Goal: Navigation & Orientation: Find specific page/section

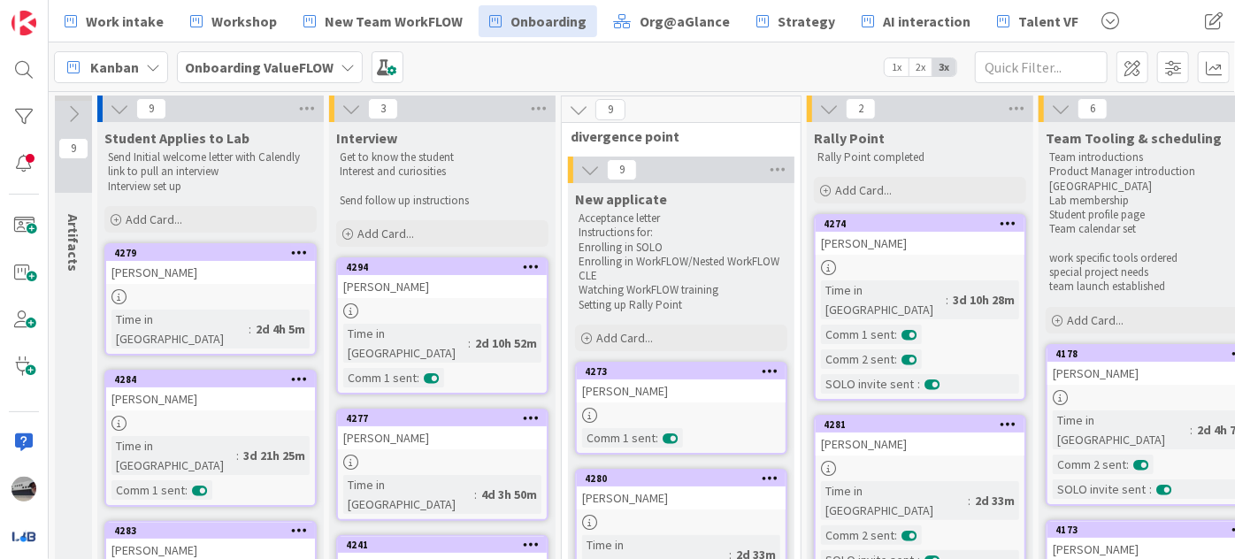
click at [117, 105] on icon at bounding box center [119, 108] width 19 height 19
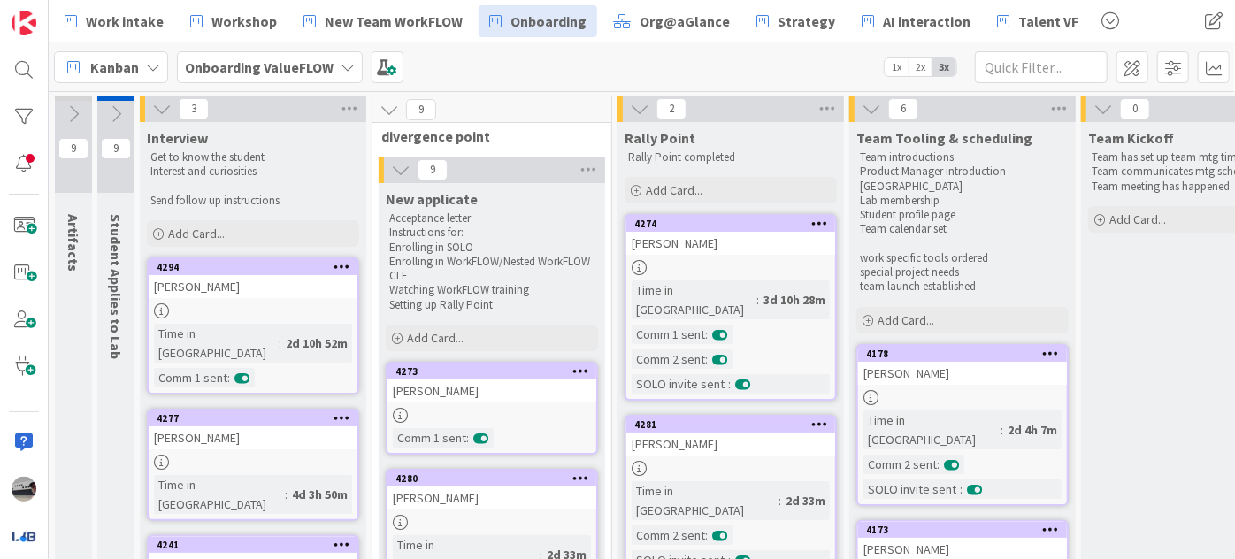
click at [158, 103] on icon at bounding box center [161, 108] width 19 height 19
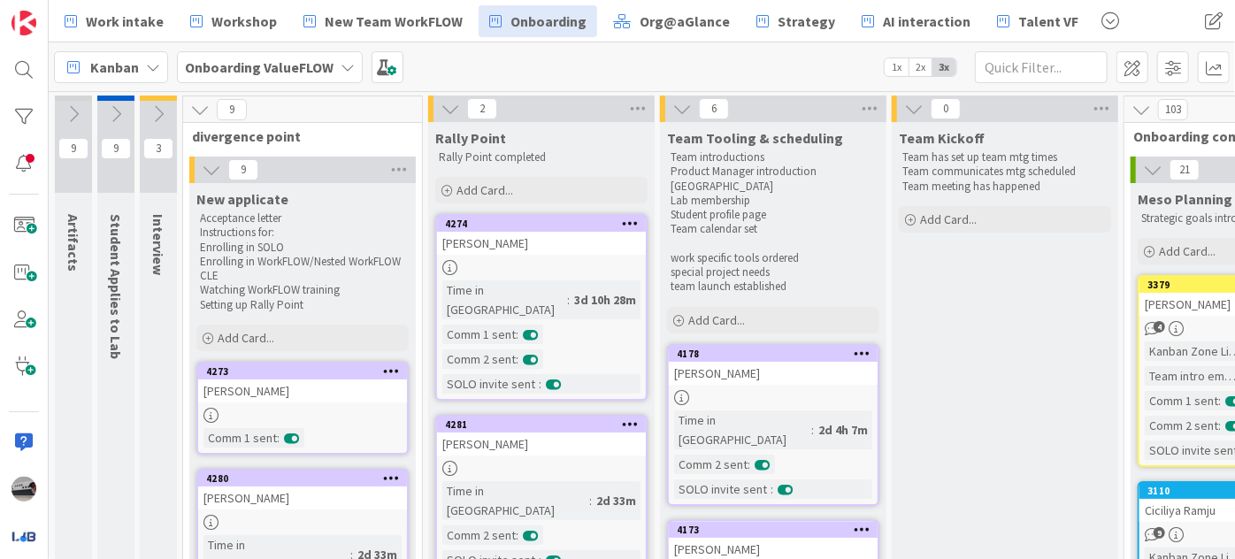
click at [195, 108] on icon at bounding box center [199, 109] width 19 height 19
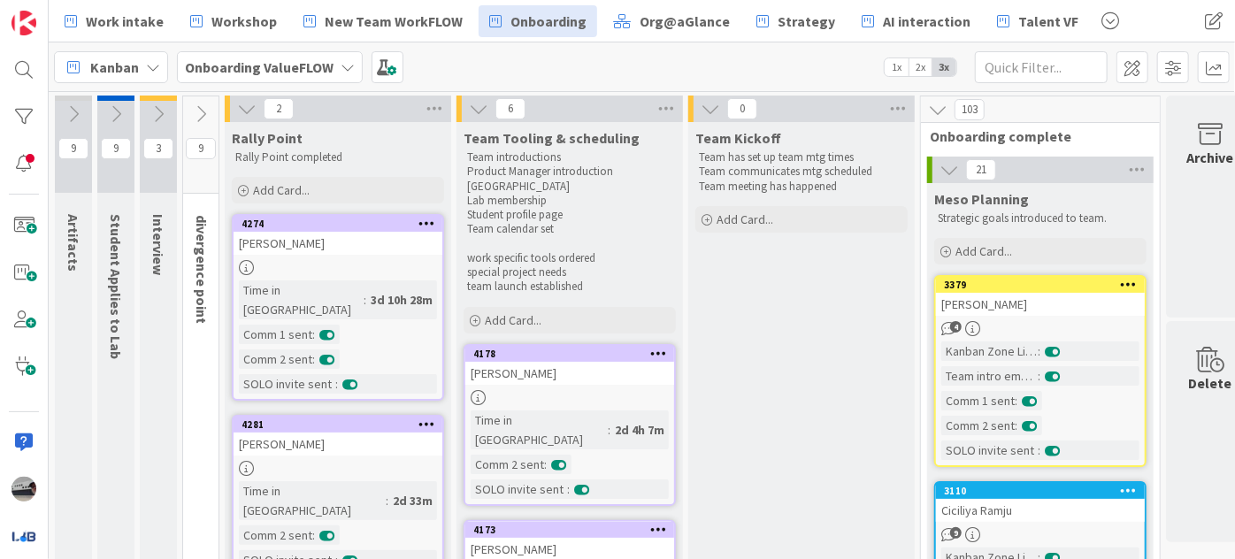
click at [255, 108] on icon at bounding box center [246, 108] width 19 height 19
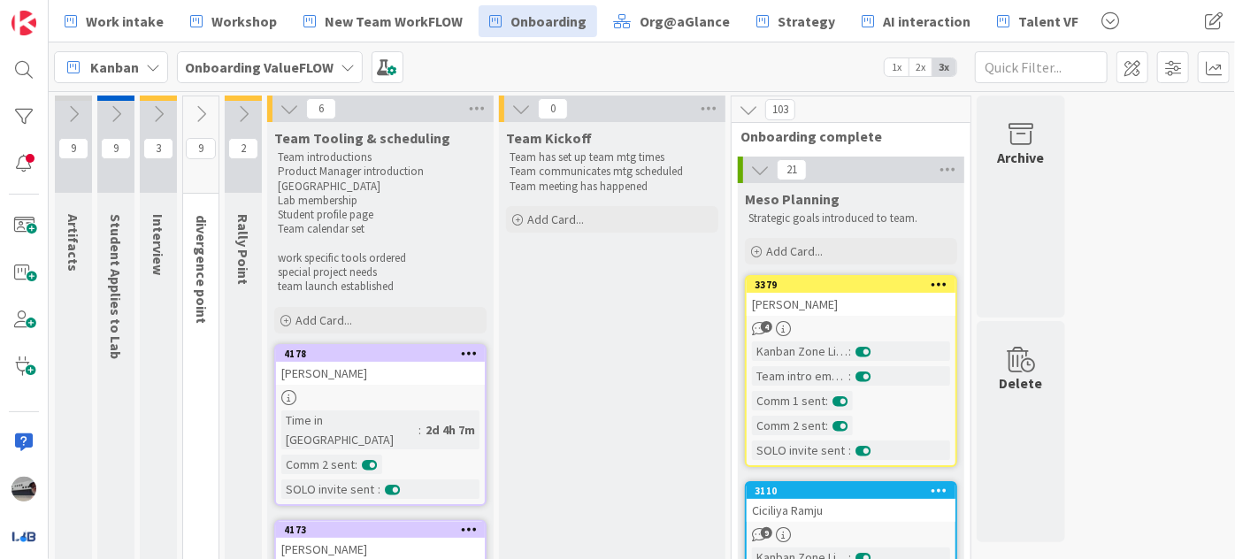
click at [290, 101] on icon at bounding box center [289, 108] width 19 height 19
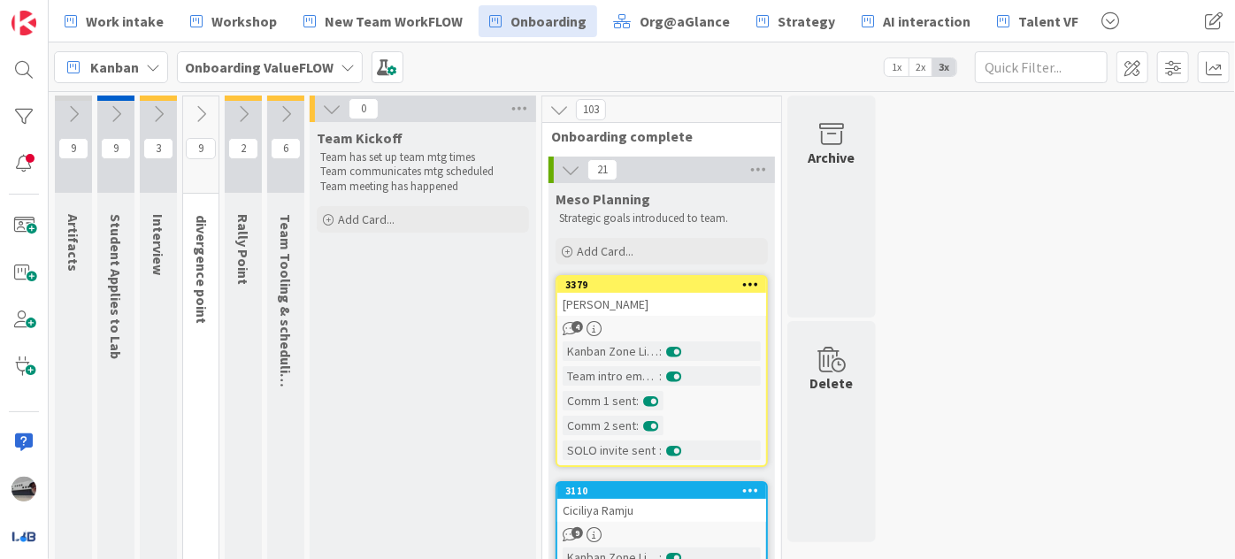
click at [331, 103] on icon at bounding box center [331, 108] width 19 height 19
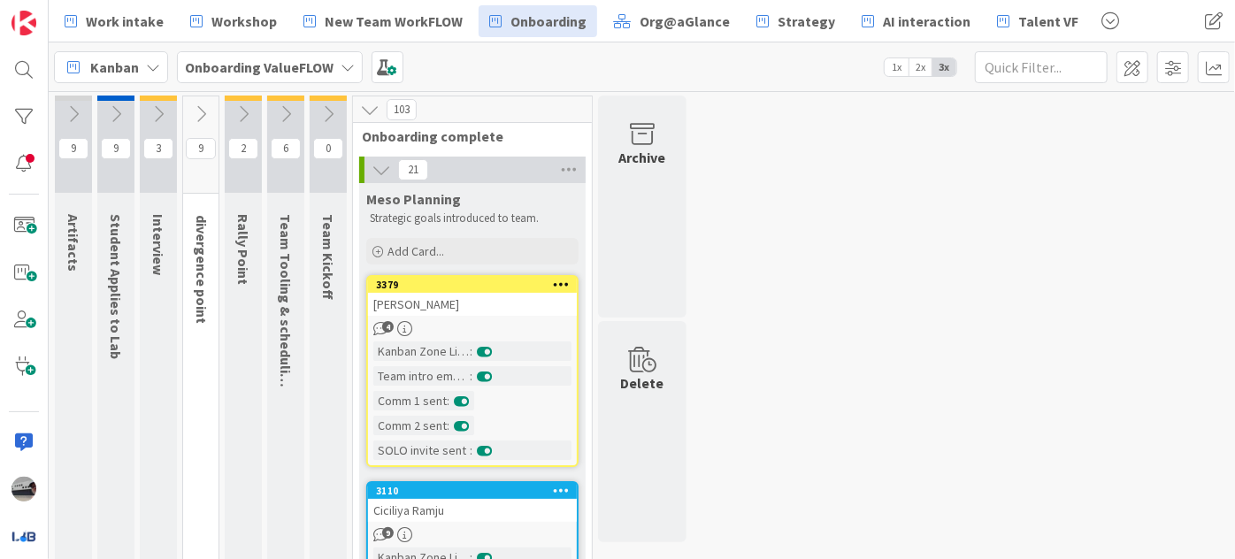
click at [371, 108] on icon at bounding box center [369, 109] width 19 height 19
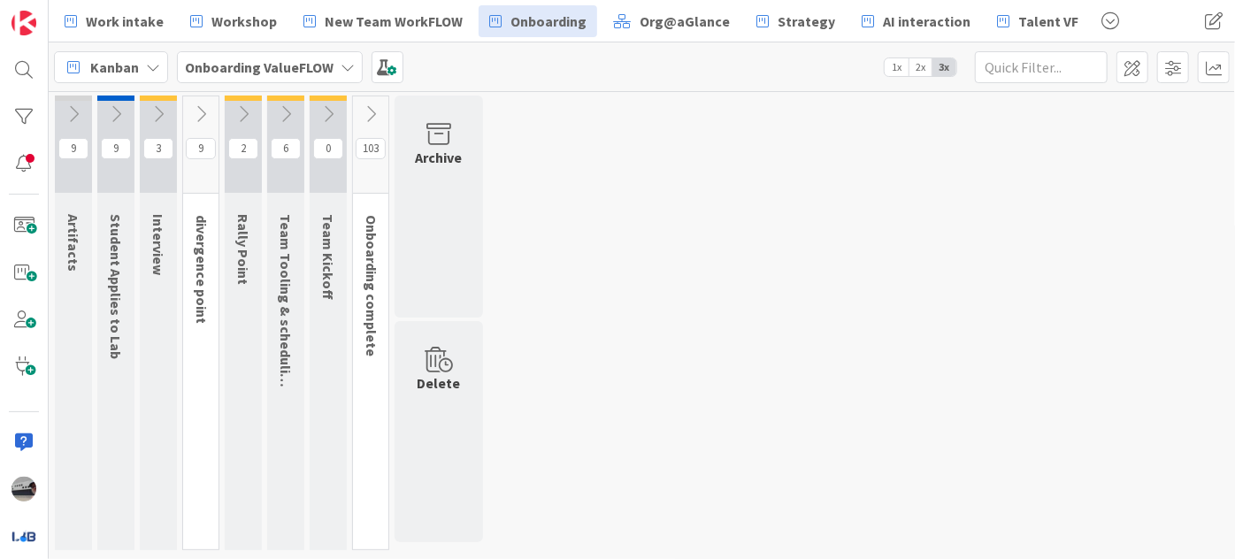
click at [288, 107] on icon at bounding box center [285, 113] width 19 height 19
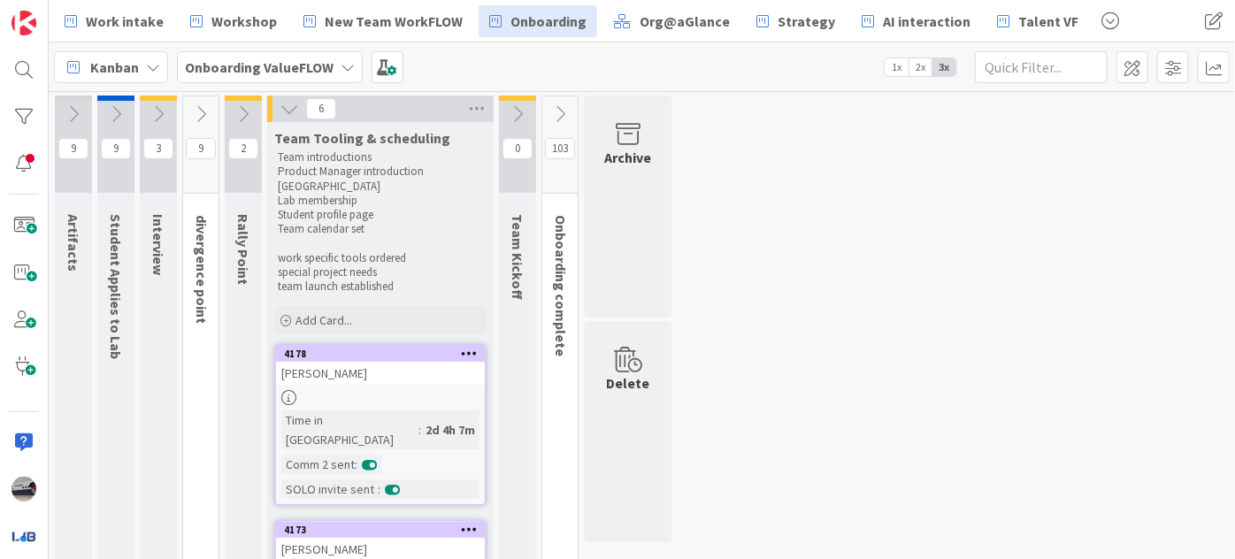
click at [511, 103] on button at bounding box center [517, 114] width 37 height 27
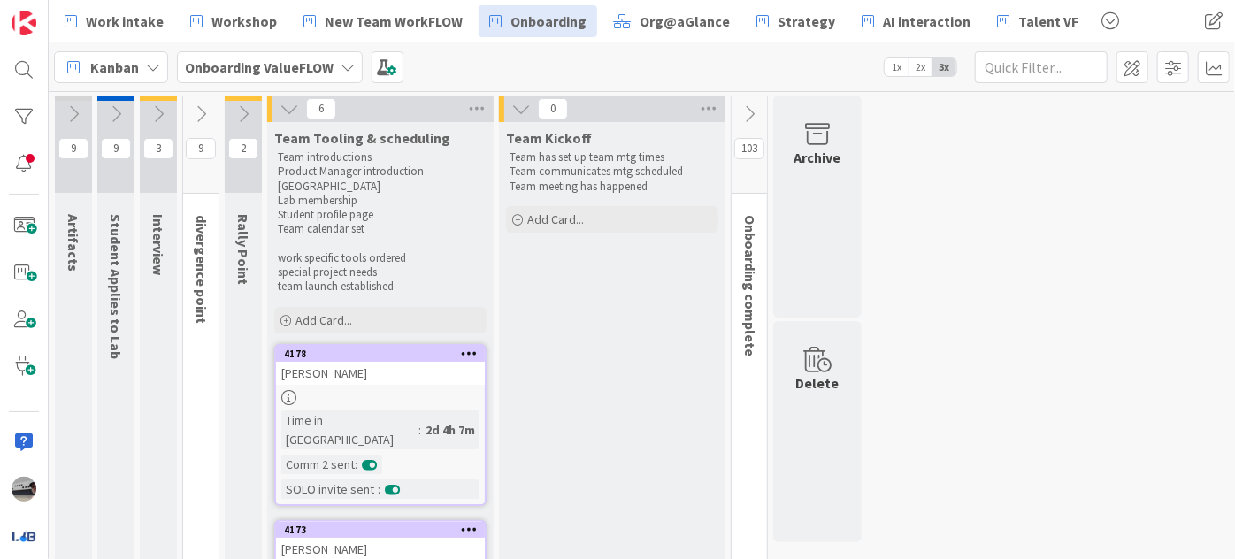
click at [749, 105] on icon at bounding box center [749, 113] width 19 height 19
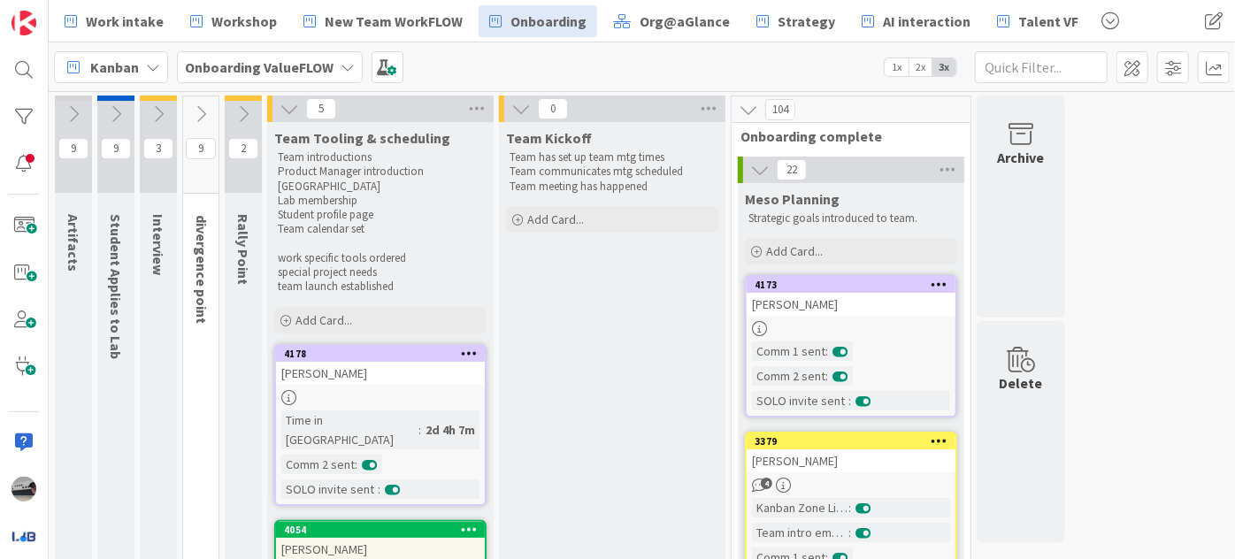
click at [239, 109] on icon at bounding box center [243, 113] width 19 height 19
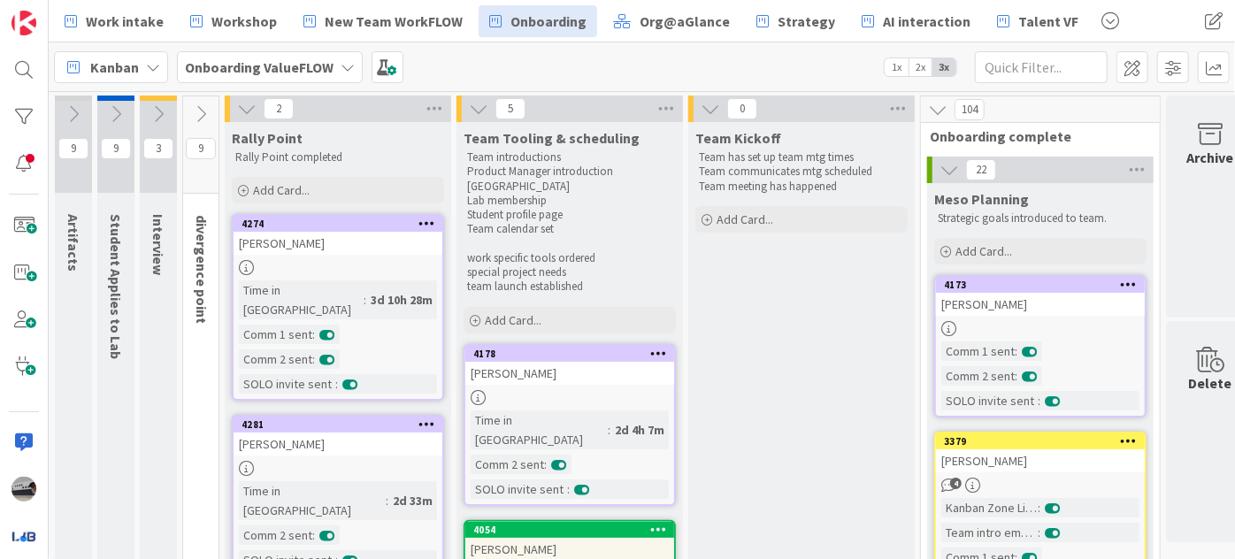
click at [196, 109] on icon at bounding box center [200, 113] width 19 height 19
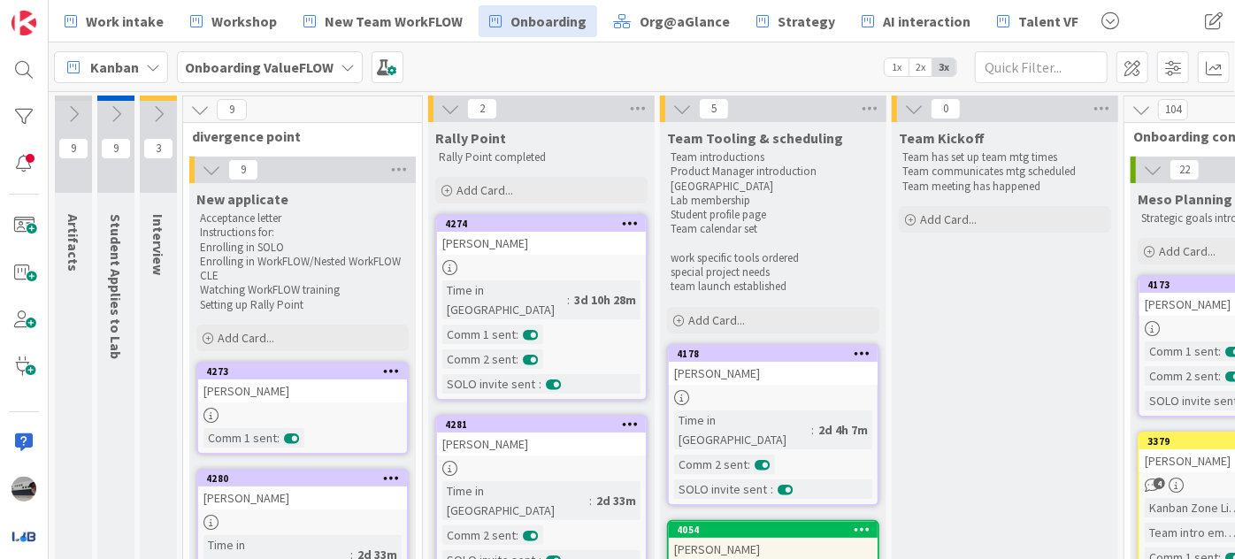
click at [153, 104] on icon at bounding box center [158, 113] width 19 height 19
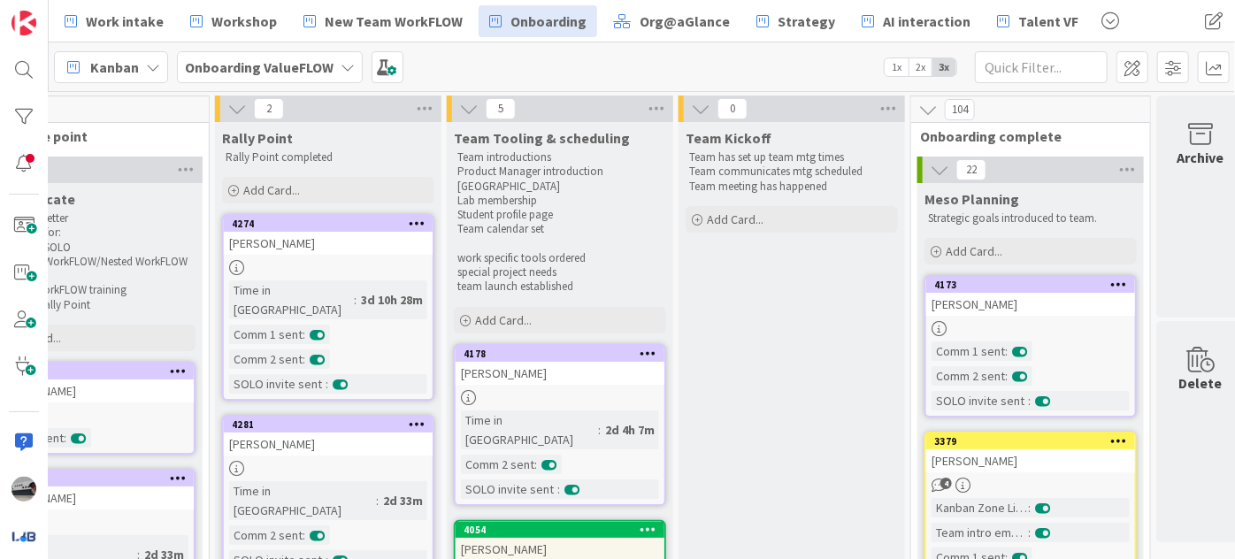
scroll to position [0, 388]
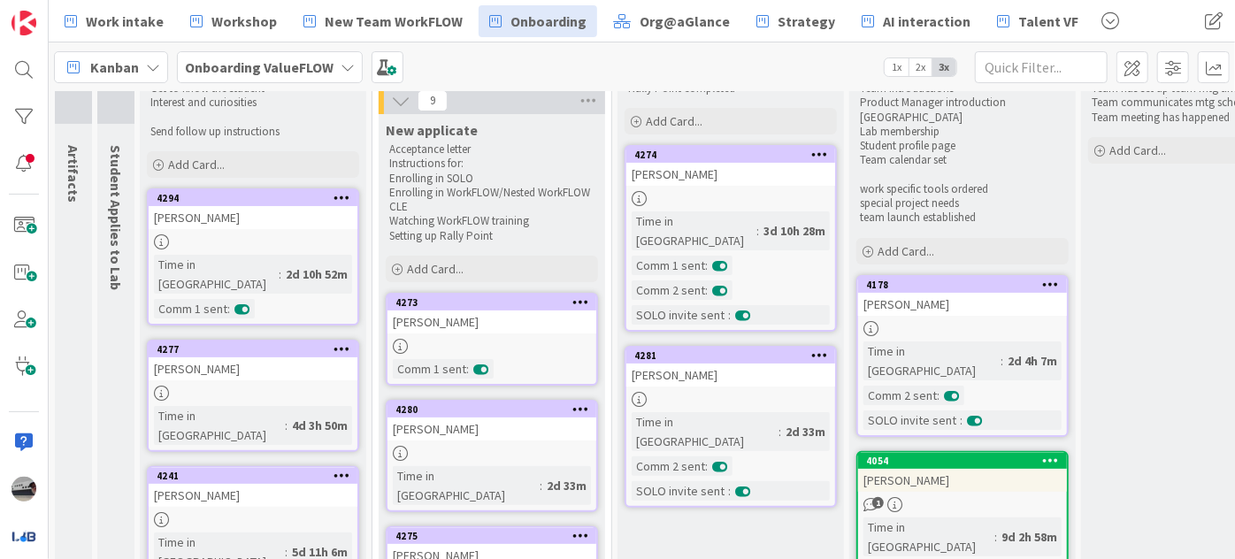
scroll to position [0, 0]
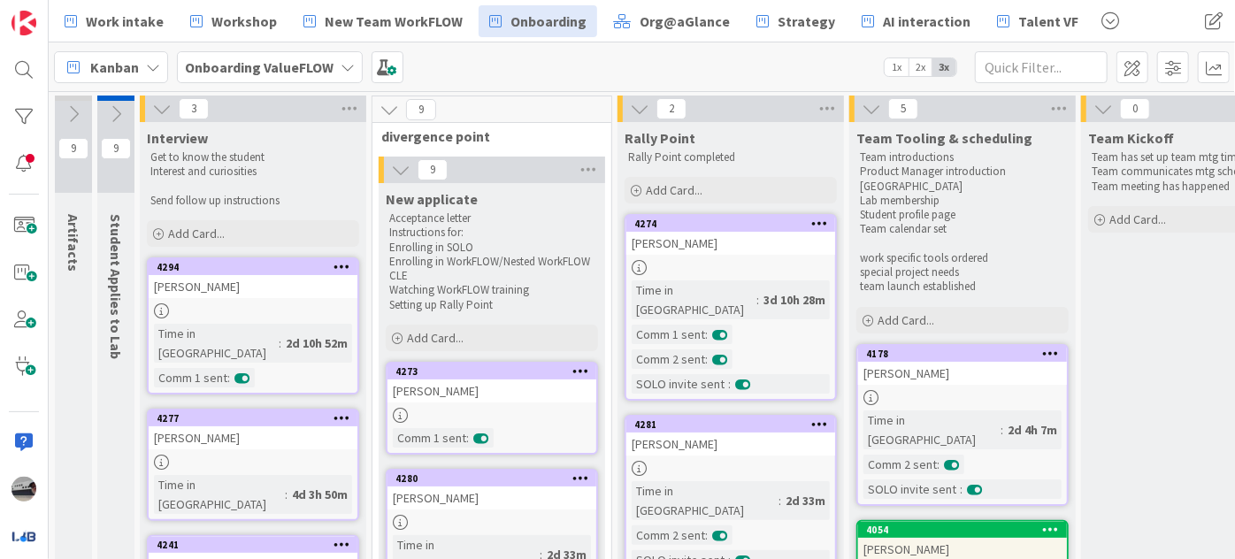
click at [113, 122] on icon at bounding box center [115, 113] width 19 height 19
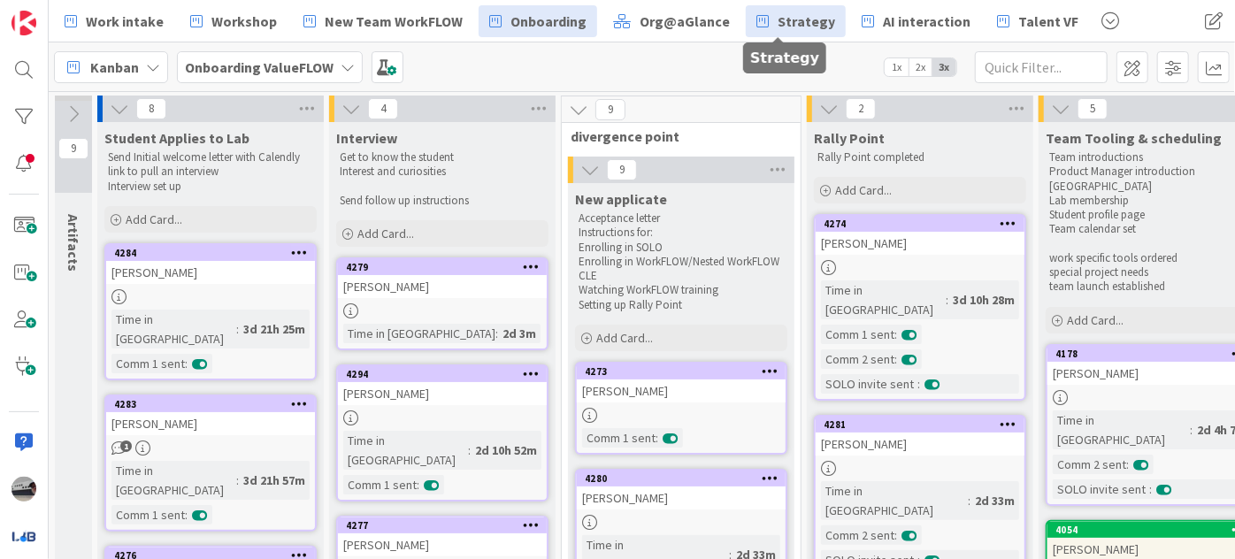
click at [778, 20] on span "Strategy" at bounding box center [807, 21] width 58 height 21
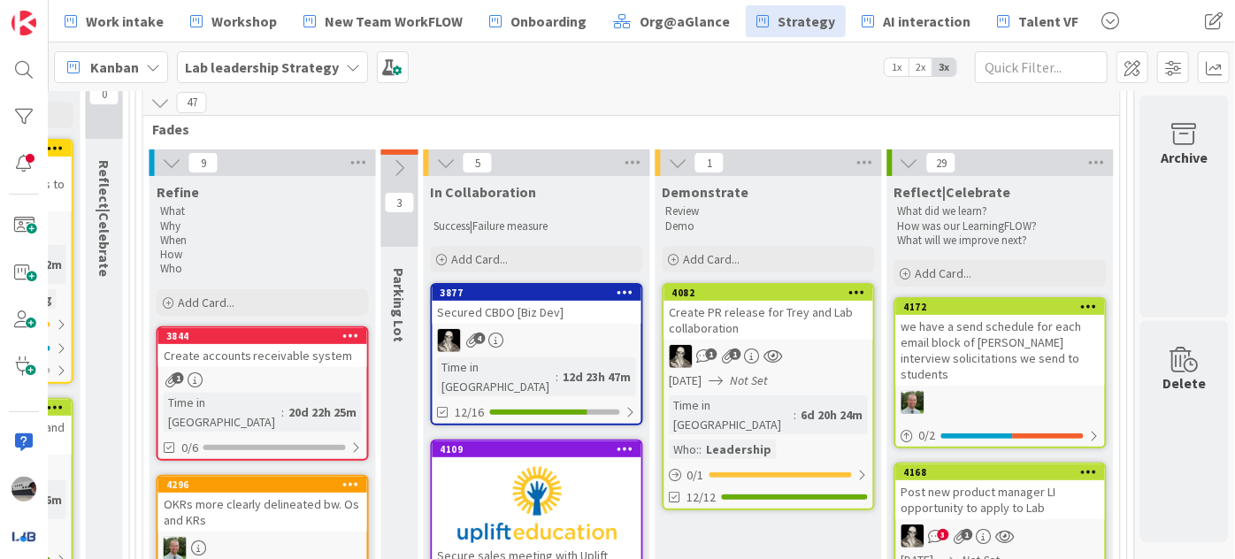
scroll to position [241, 1505]
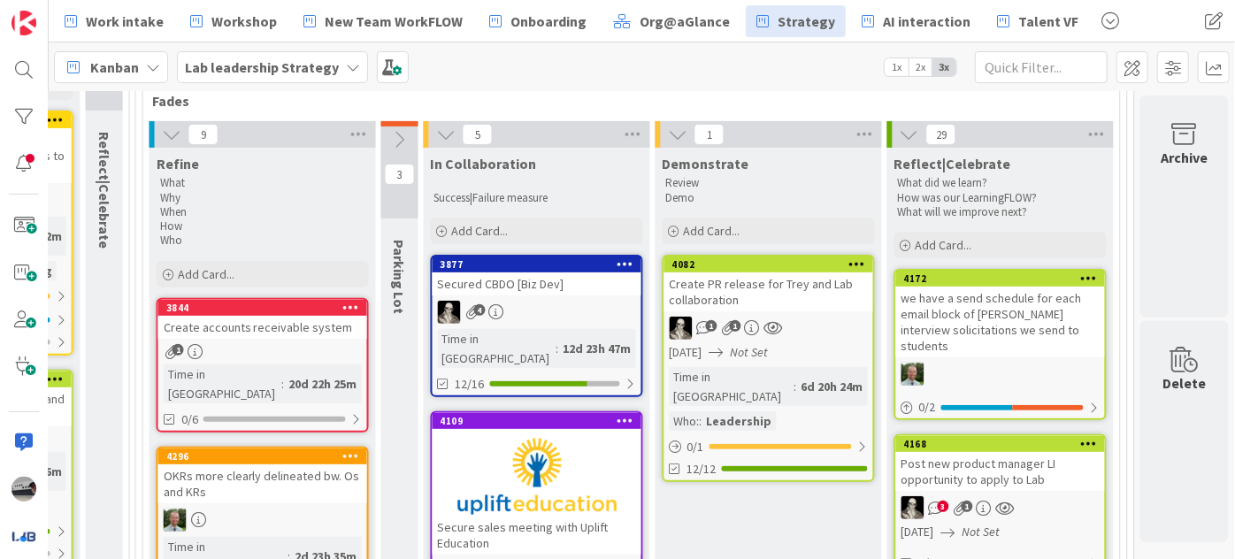
click at [779, 280] on div "Create PR release for Trey and Lab collaboration" at bounding box center [768, 292] width 209 height 39
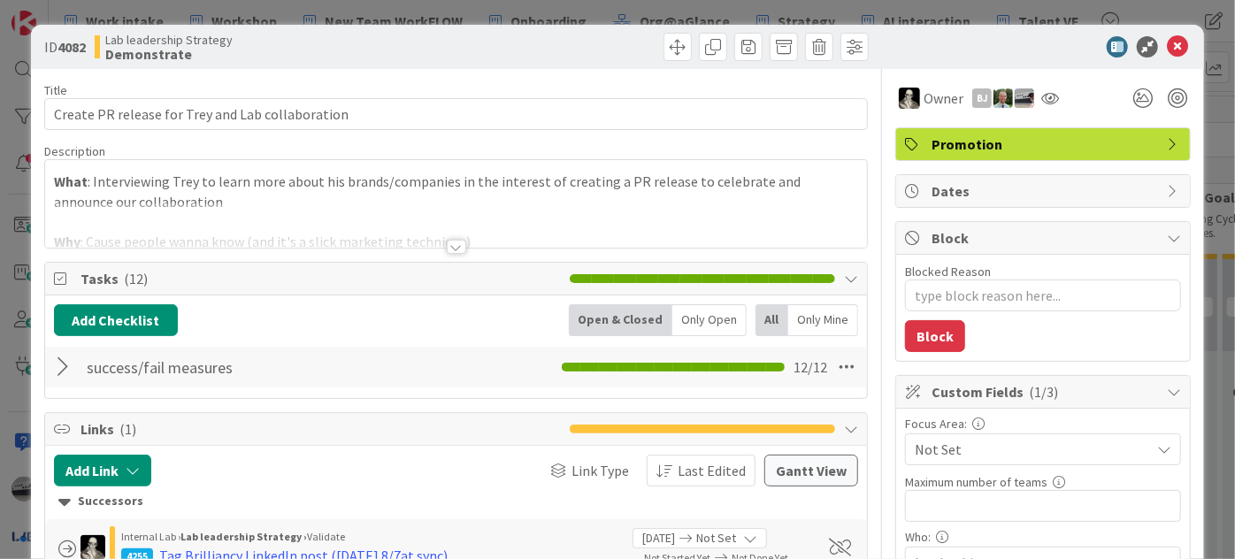
click at [60, 357] on div at bounding box center [65, 367] width 23 height 32
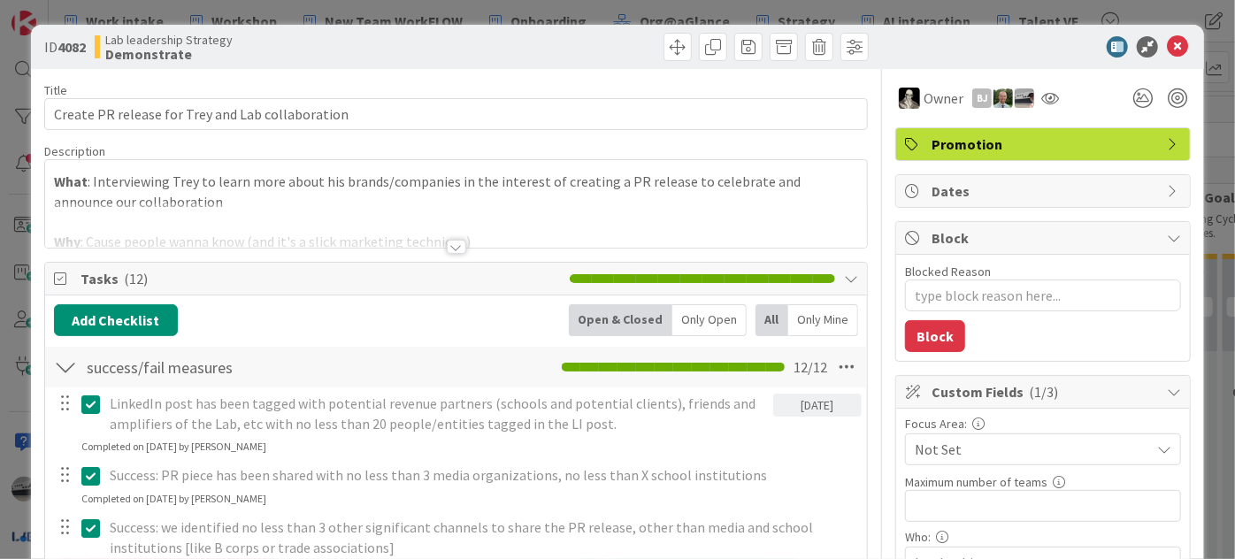
type textarea "x"
click at [1170, 46] on icon at bounding box center [1177, 46] width 21 height 21
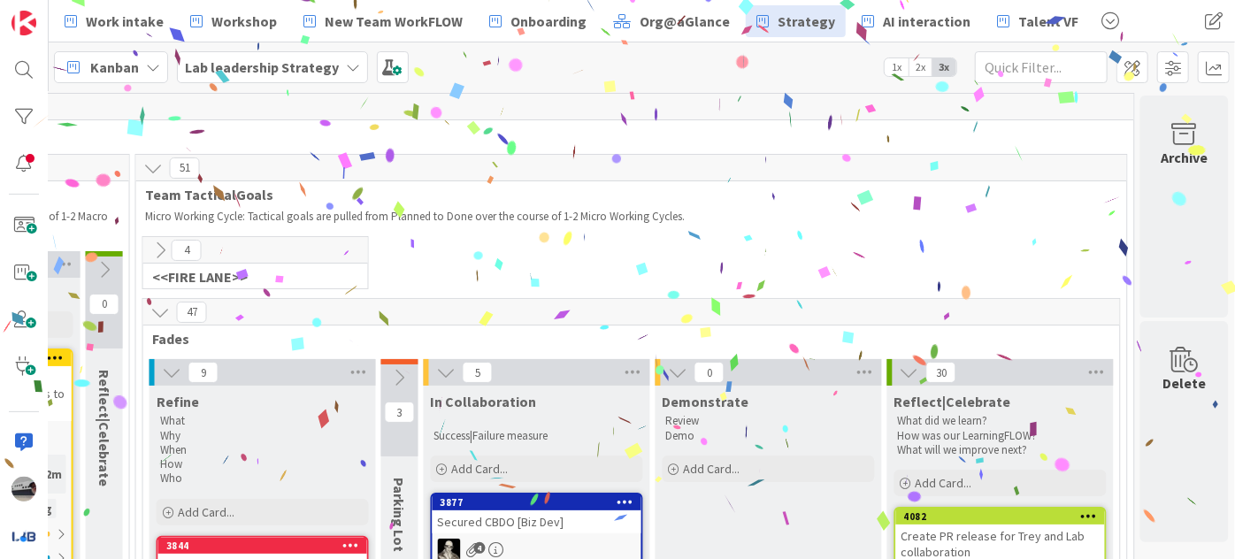
scroll to position [0, 1505]
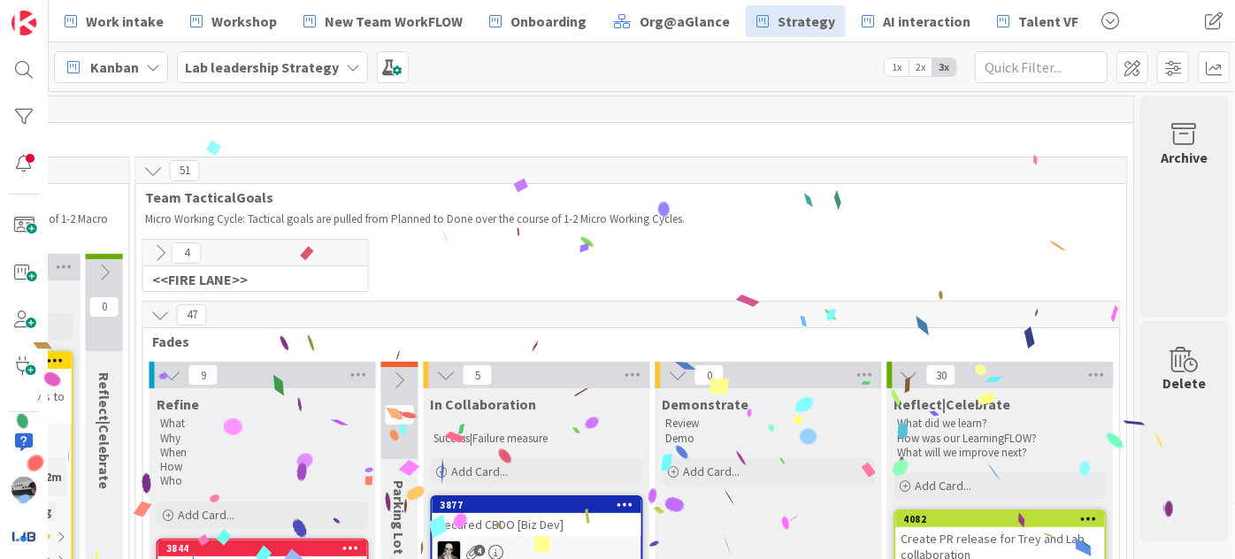
click at [154, 253] on icon at bounding box center [159, 252] width 19 height 19
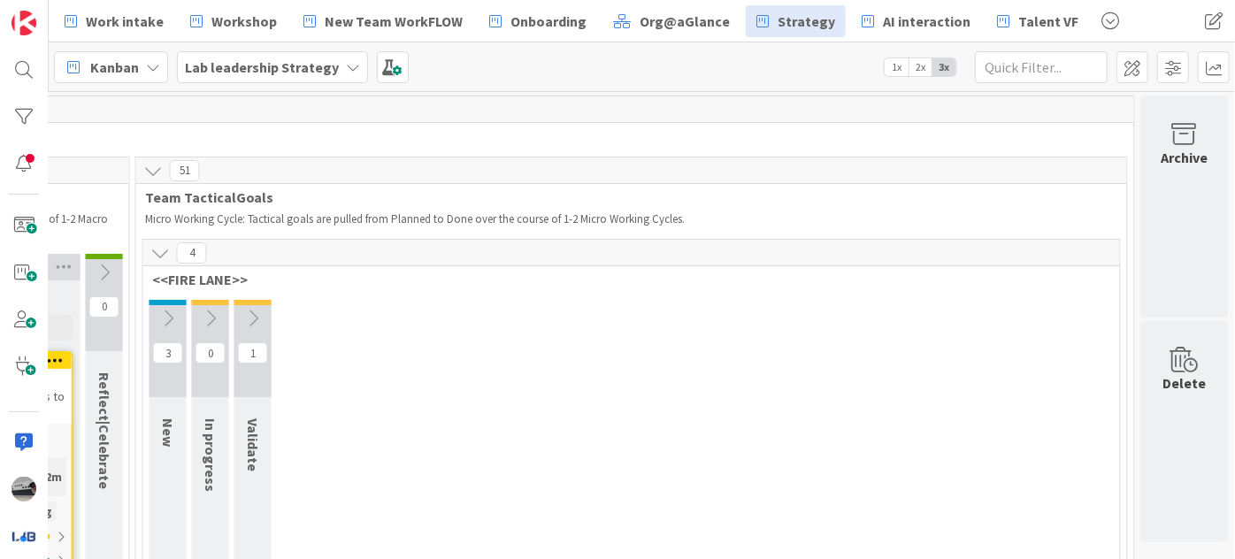
click at [248, 317] on icon at bounding box center [252, 318] width 19 height 19
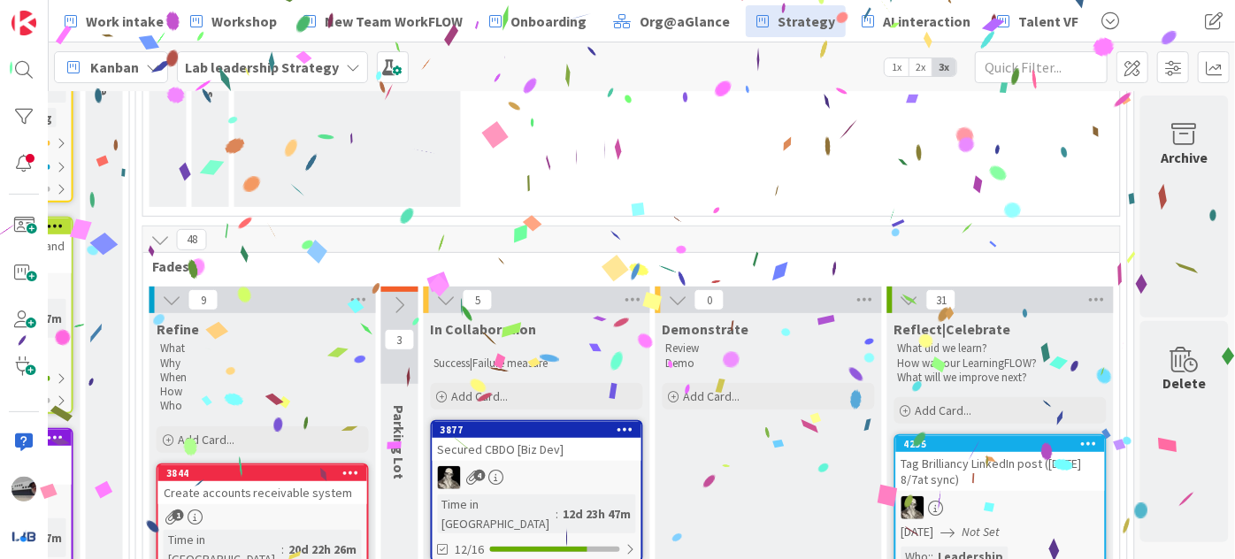
scroll to position [152, 1505]
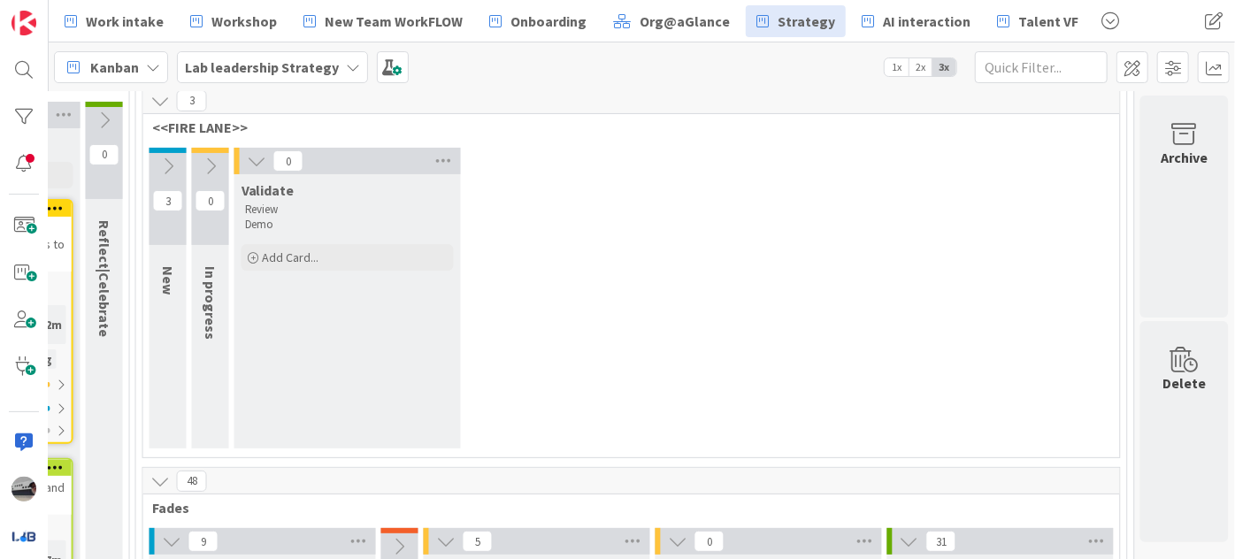
click at [159, 162] on icon at bounding box center [167, 166] width 19 height 19
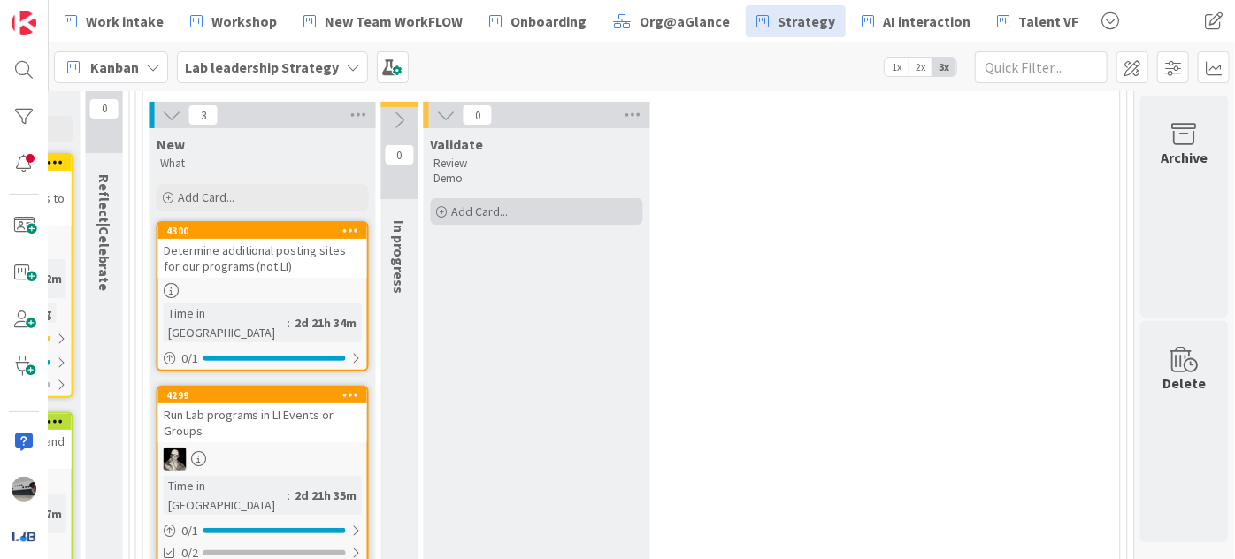
scroll to position [72, 1505]
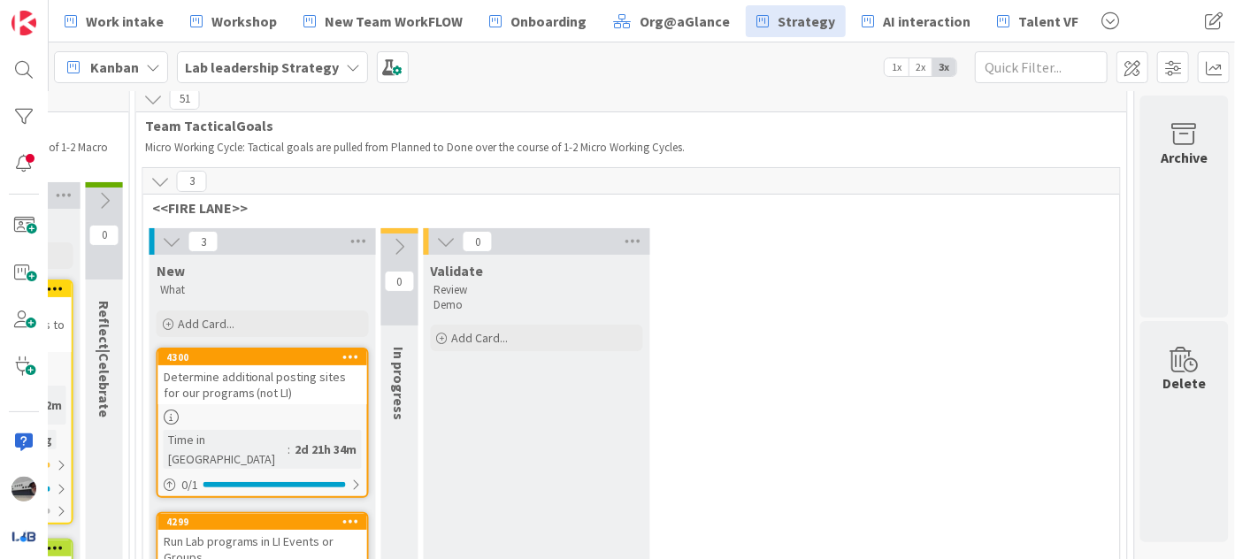
click at [436, 237] on icon at bounding box center [445, 241] width 19 height 19
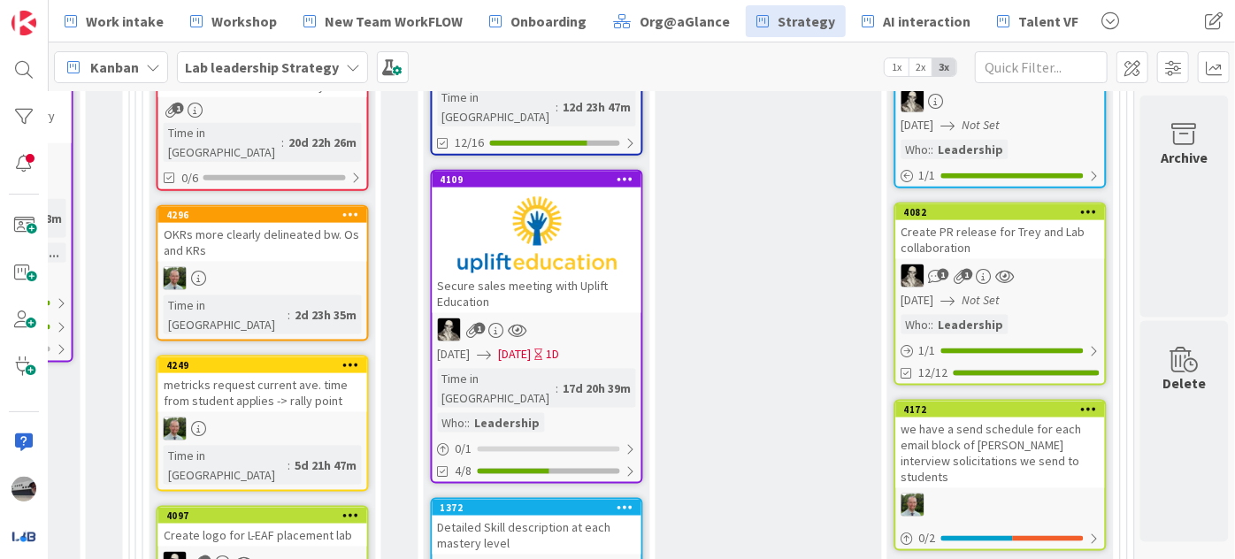
scroll to position [885, 1505]
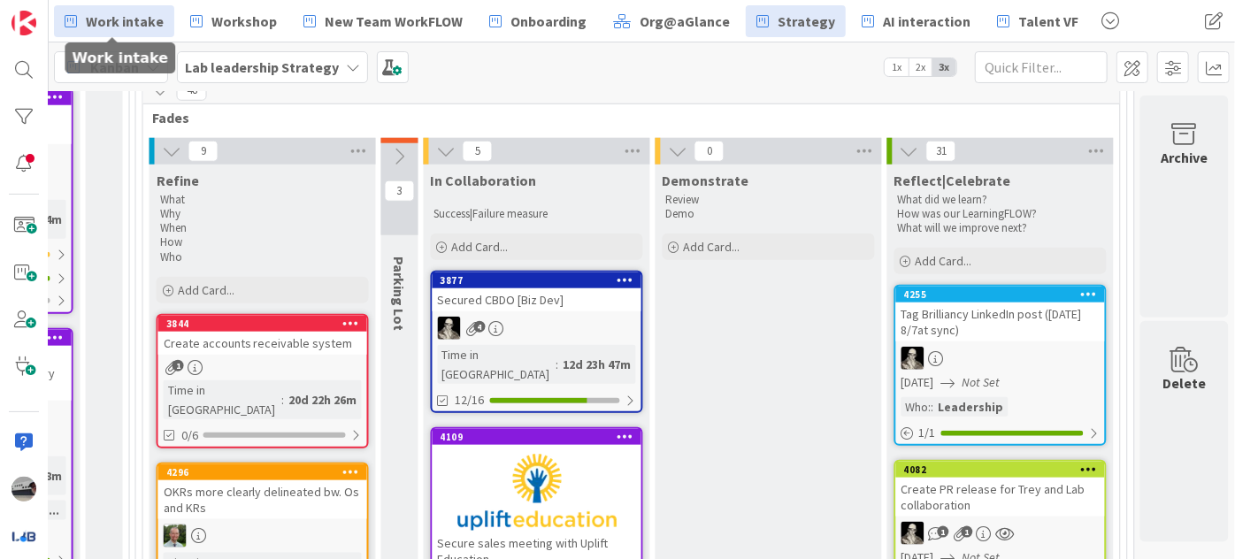
click at [131, 24] on span "Work intake" at bounding box center [125, 21] width 78 height 21
